Goal: Information Seeking & Learning: Learn about a topic

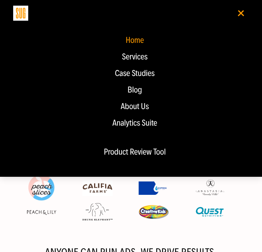
click at [135, 93] on div "Blog" at bounding box center [135, 89] width 228 height 9
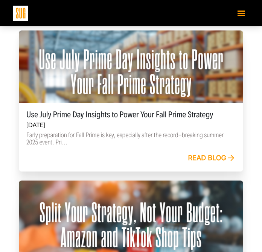
scroll to position [218, 0]
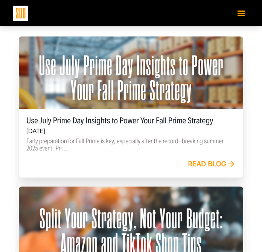
click at [218, 167] on link "Read blog" at bounding box center [212, 164] width 48 height 8
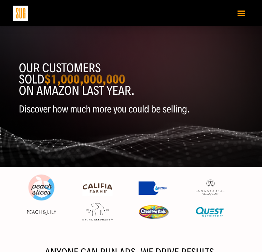
click at [238, 13] on span "Toggle navigation" at bounding box center [242, 13] width 8 height 1
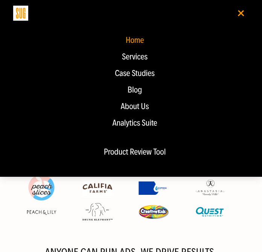
click at [139, 93] on div "Blog" at bounding box center [135, 89] width 228 height 9
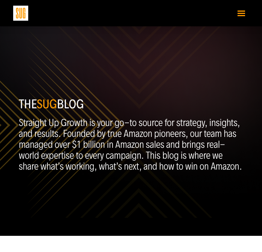
click at [248, 15] on button "Toggle navigation" at bounding box center [241, 12] width 15 height 13
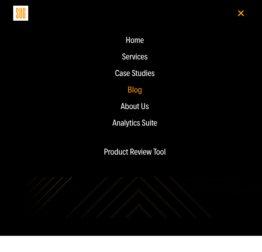
click at [133, 94] on div "Blog" at bounding box center [135, 89] width 228 height 9
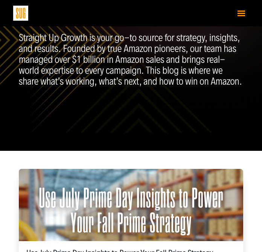
click at [56, 217] on div at bounding box center [131, 205] width 224 height 72
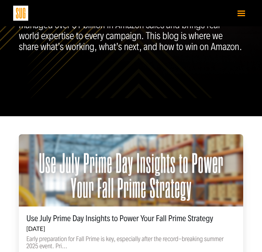
click at [58, 236] on p "Early preparation for Fall Prime is key, especially after the record-breaking s…" at bounding box center [130, 243] width 209 height 14
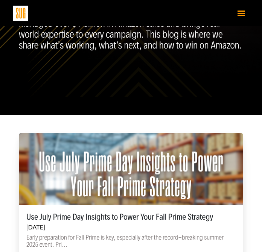
click at [59, 218] on h5 "Use July Prime Day Insights to Power Your Fall Prime Strategy" at bounding box center [130, 217] width 209 height 9
click at [52, 229] on h6 "[DATE]" at bounding box center [130, 227] width 209 height 7
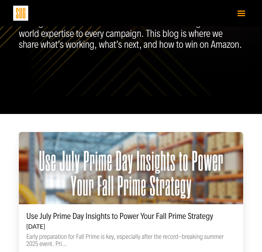
scroll to position [175, 0]
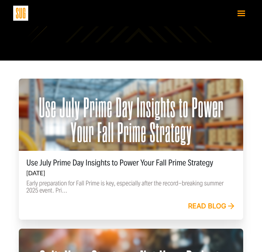
click at [199, 207] on link "Read blog" at bounding box center [212, 207] width 48 height 8
